Goal: Task Accomplishment & Management: Manage account settings

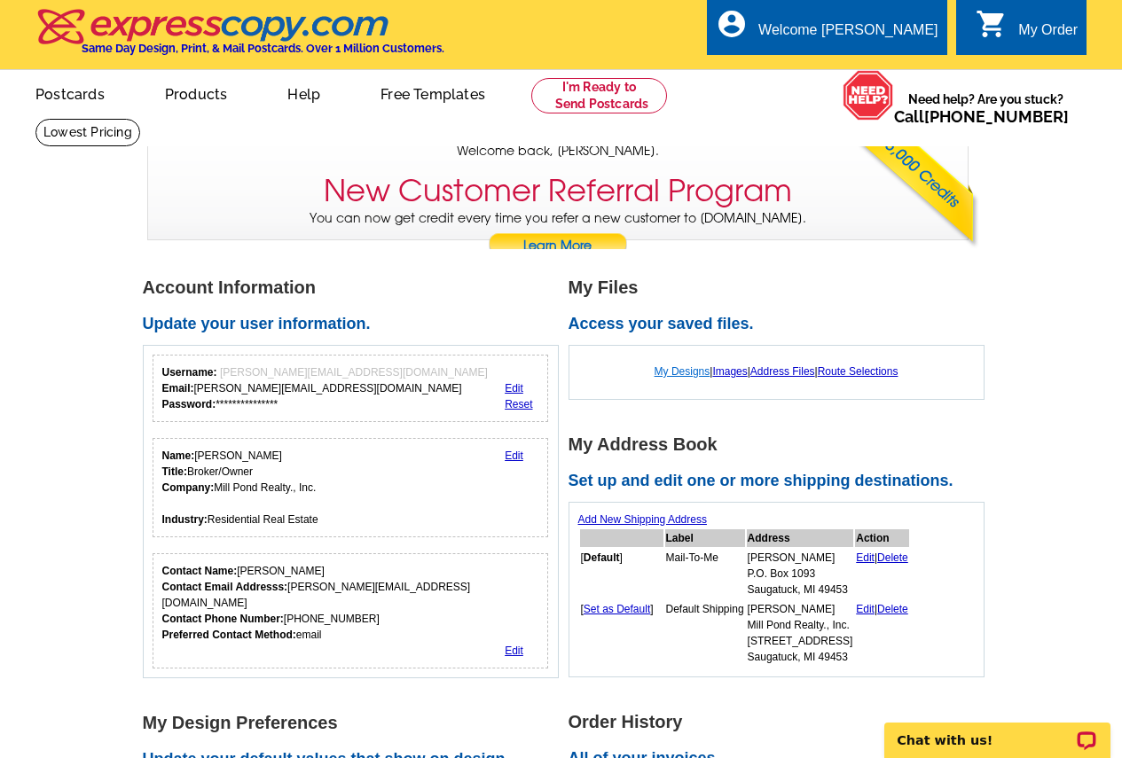
click at [667, 371] on link "My Designs" at bounding box center [683, 371] width 56 height 12
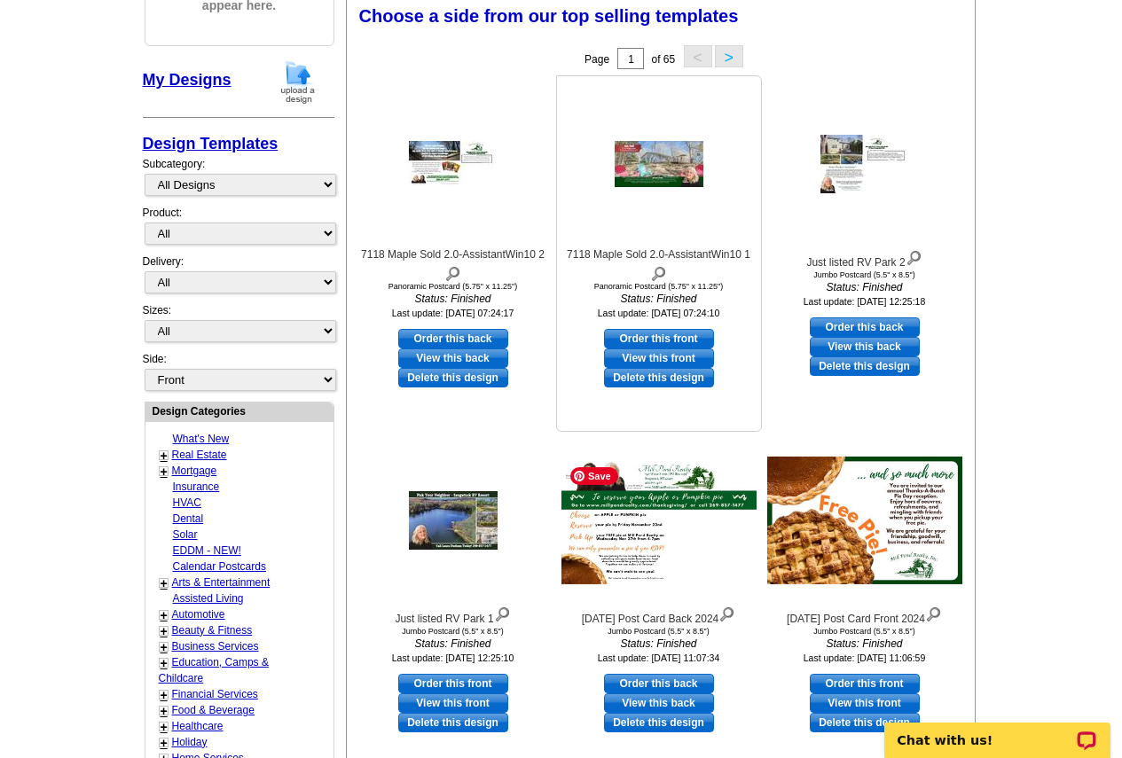
scroll to position [355, 0]
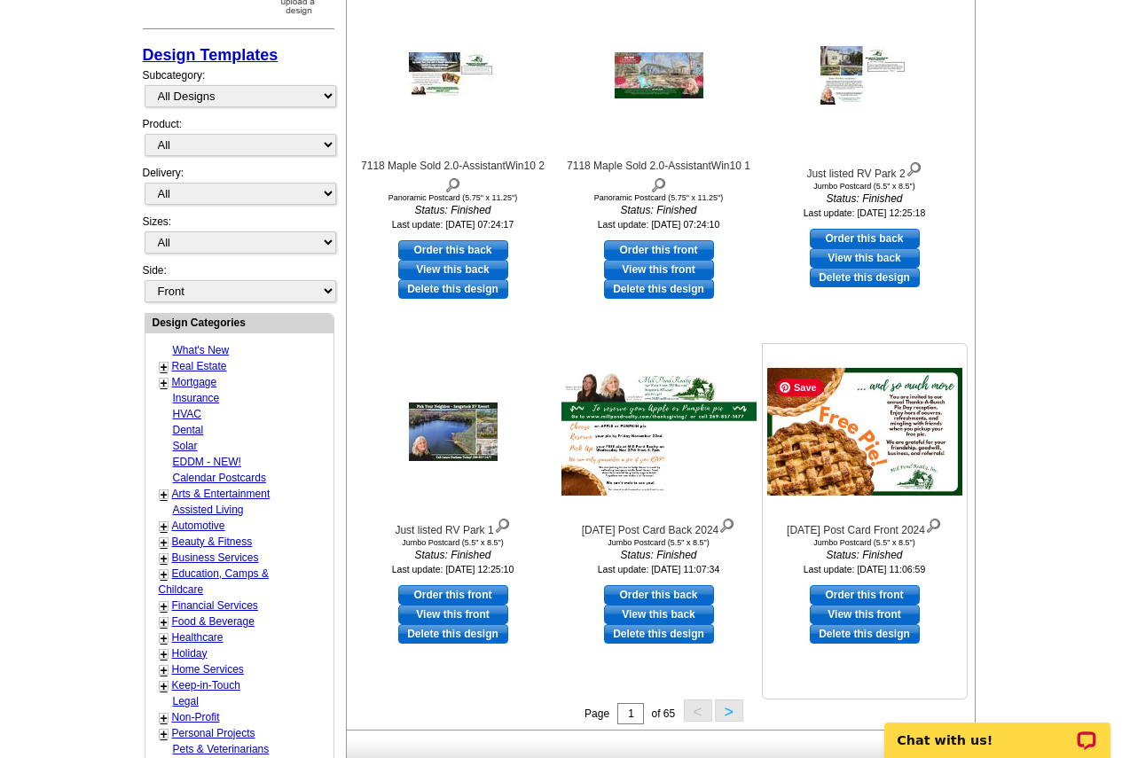
click at [830, 430] on img at bounding box center [864, 432] width 195 height 128
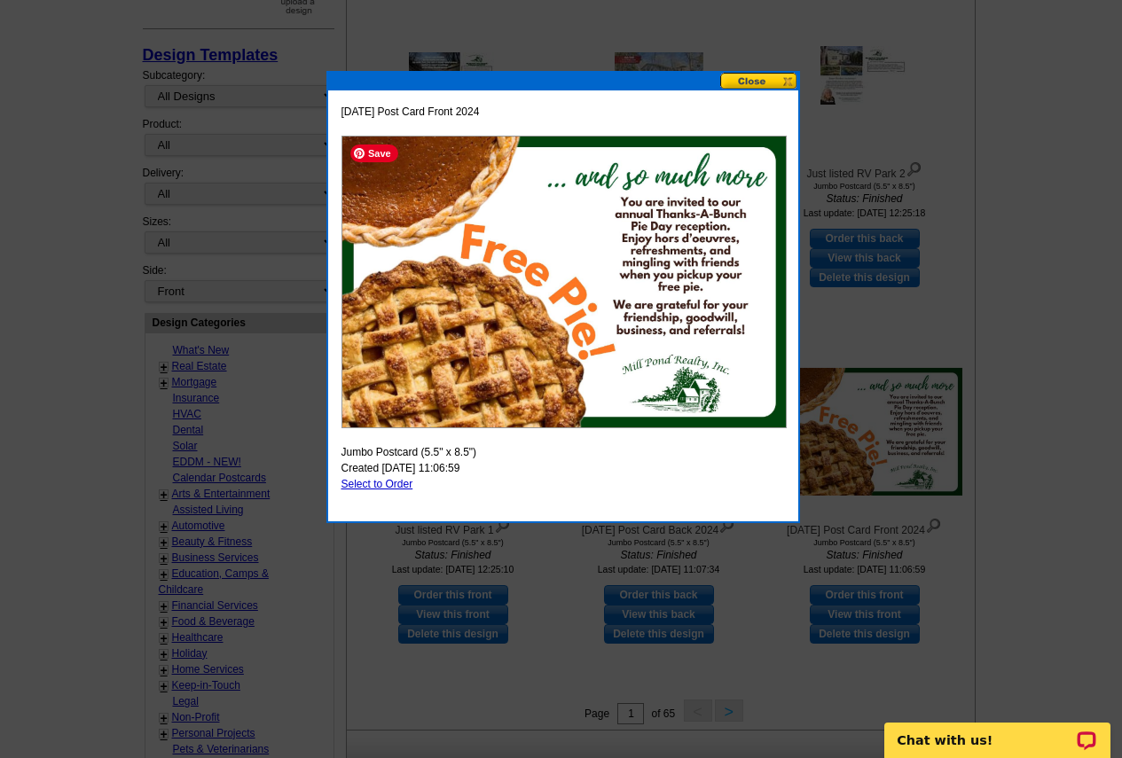
click at [373, 148] on span "Save" at bounding box center [374, 154] width 48 height 18
click at [787, 76] on button at bounding box center [759, 81] width 78 height 17
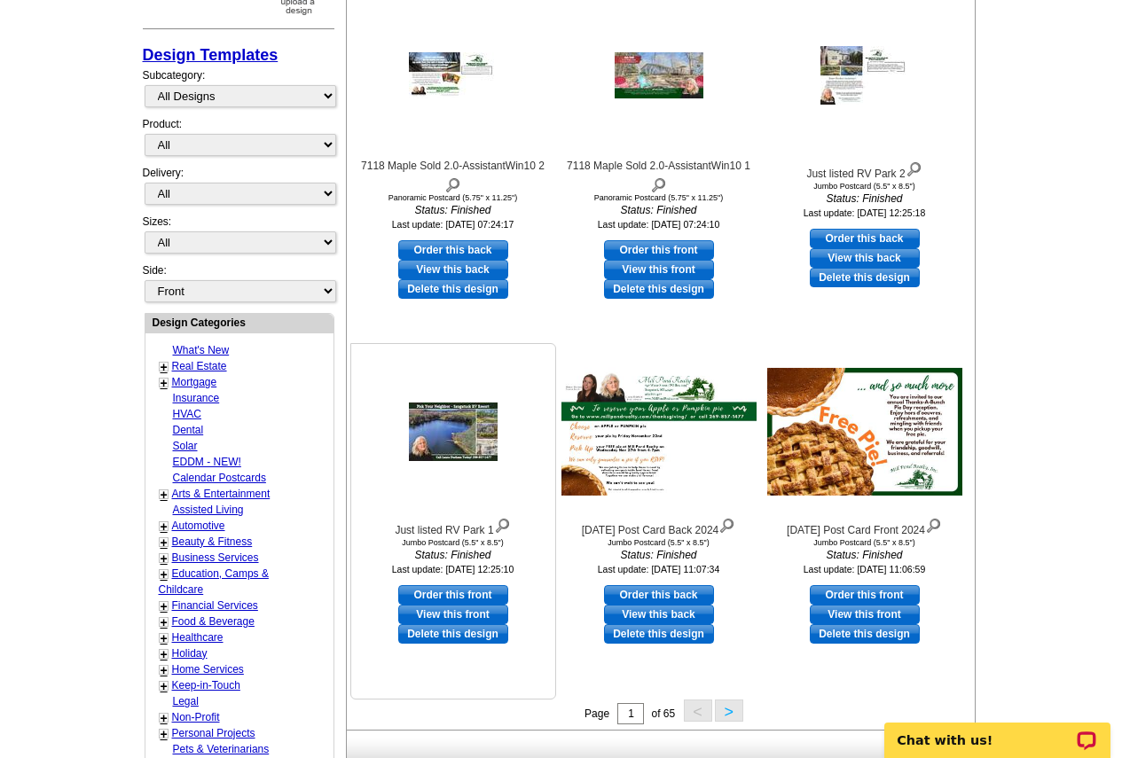
scroll to position [0, 0]
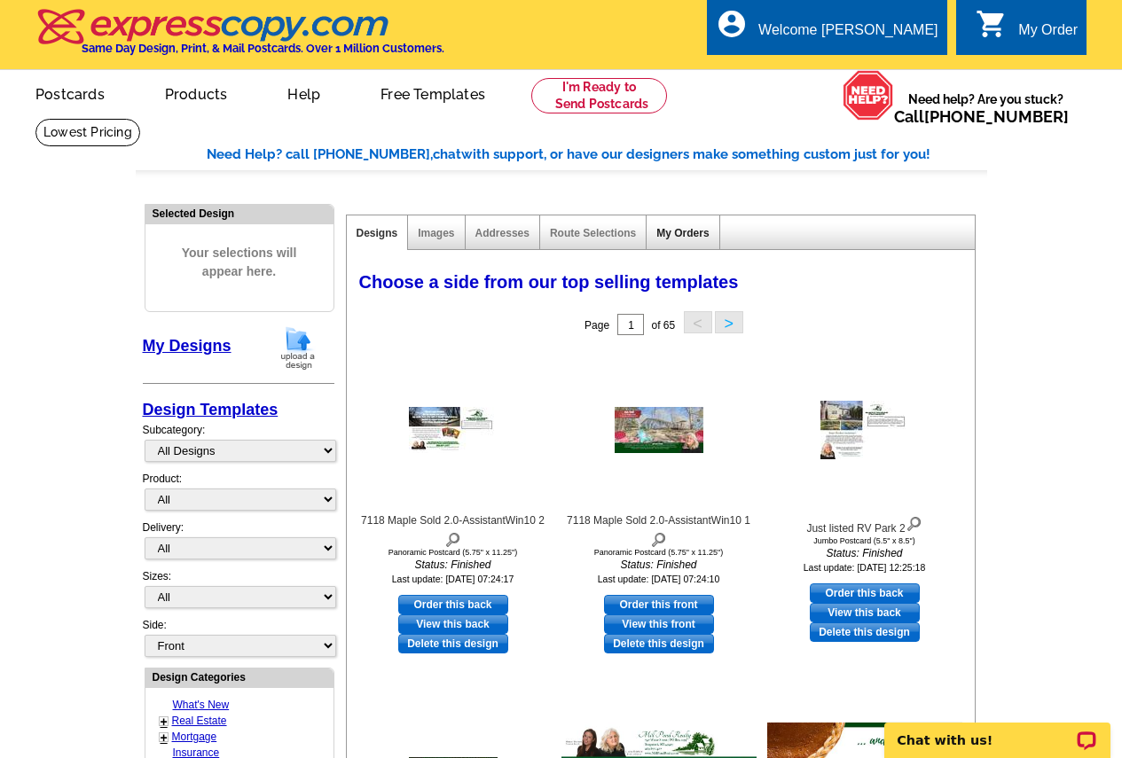
click at [671, 228] on link "My Orders" at bounding box center [682, 233] width 52 height 12
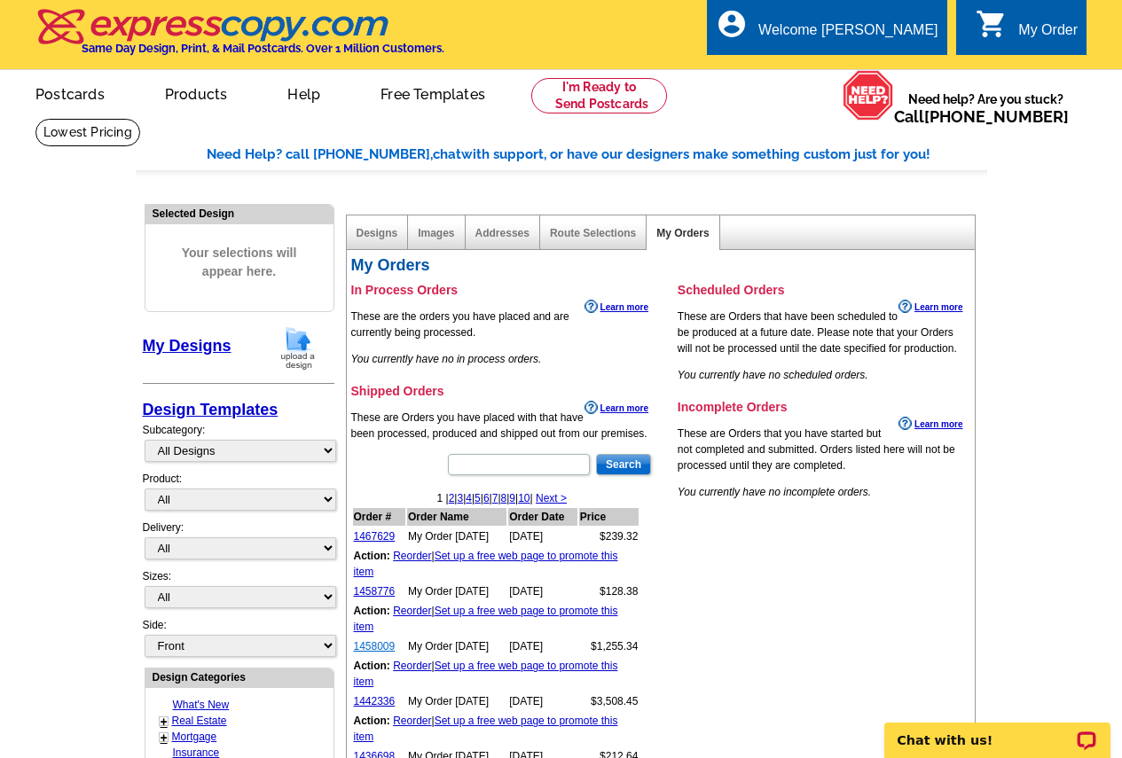
click at [365, 646] on link "1458009" at bounding box center [375, 646] width 42 height 12
